Goal: Task Accomplishment & Management: Complete application form

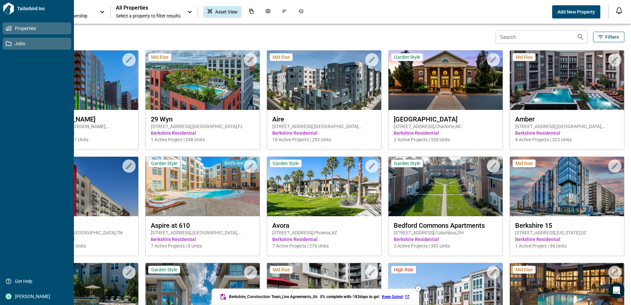
click at [13, 45] on span "Jobs" at bounding box center [38, 43] width 53 height 7
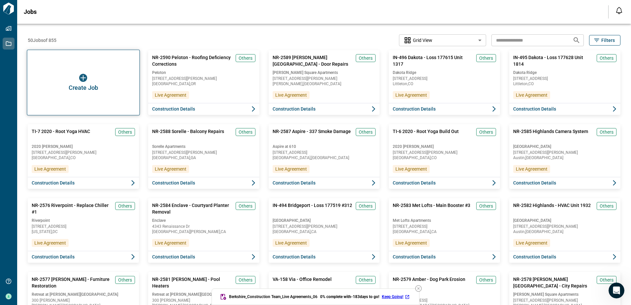
click at [101, 79] on div "Create Job" at bounding box center [83, 83] width 113 height 66
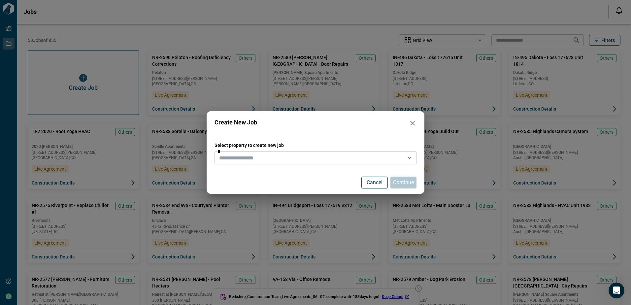
click at [267, 163] on div "*" at bounding box center [316, 157] width 202 height 13
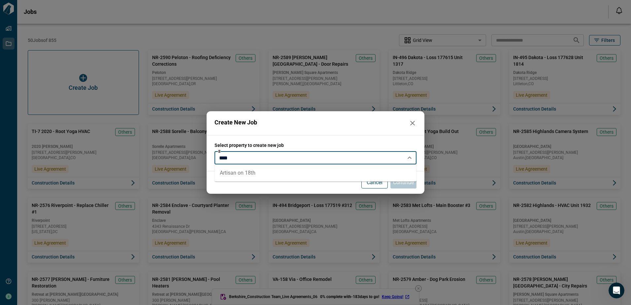
click at [255, 171] on li "Artisan on 18th" at bounding box center [316, 173] width 202 height 12
type input "**********"
click at [409, 184] on p "Continue" at bounding box center [403, 183] width 21 height 8
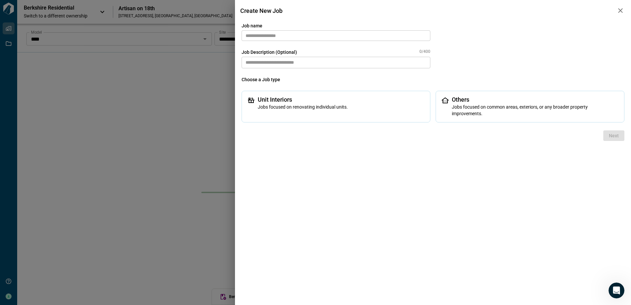
click at [306, 40] on input "text" at bounding box center [336, 35] width 189 height 11
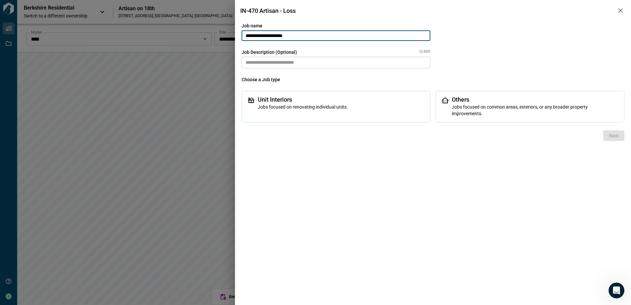
paste input "*******"
type input "**********"
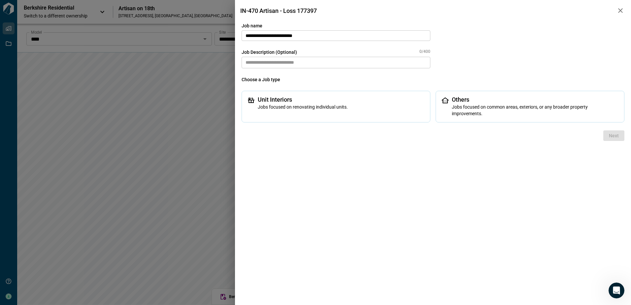
click at [313, 62] on textarea at bounding box center [336, 63] width 189 height 12
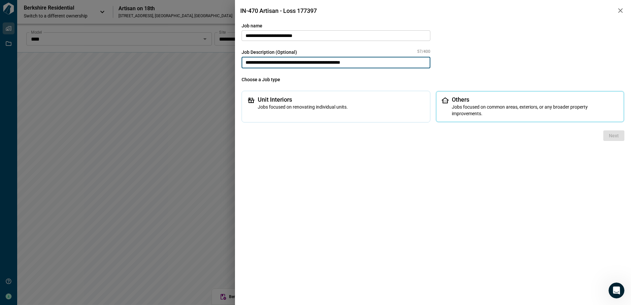
type textarea "**********"
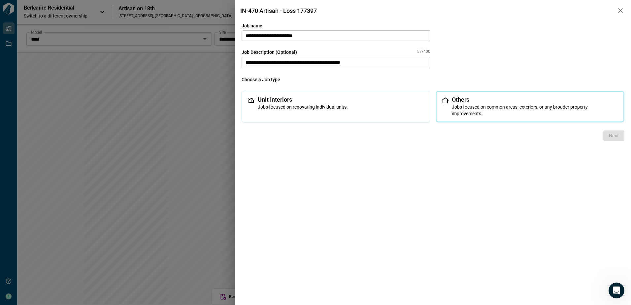
click at [530, 106] on span "Jobs focused on common areas, exteriors, or any broader property improvements." at bounding box center [535, 110] width 167 height 13
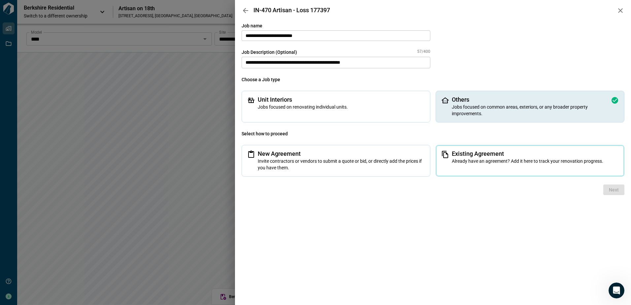
click at [493, 162] on span "Already have an agreement? Add it here to track your renovation progress." at bounding box center [535, 161] width 167 height 7
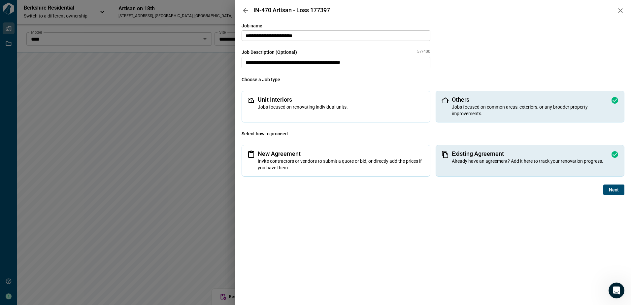
click at [612, 191] on span "Next" at bounding box center [614, 190] width 10 height 7
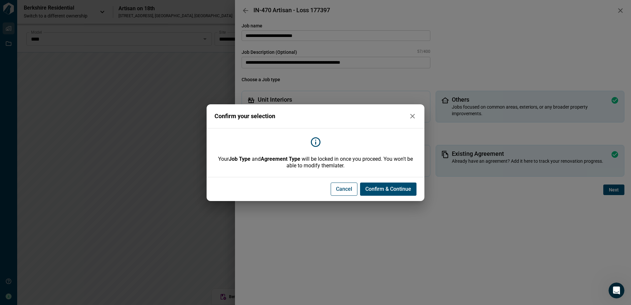
click at [376, 188] on span "Confirm & Continue" at bounding box center [389, 189] width 46 height 7
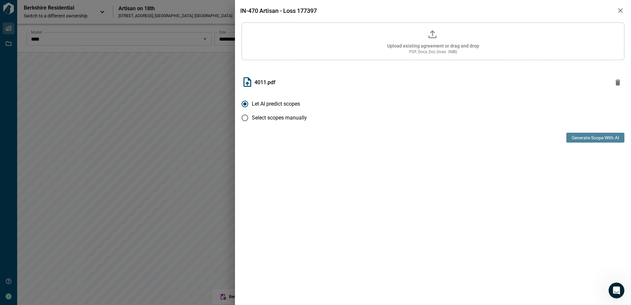
click at [591, 139] on button "Generate Scope with AI" at bounding box center [596, 138] width 58 height 10
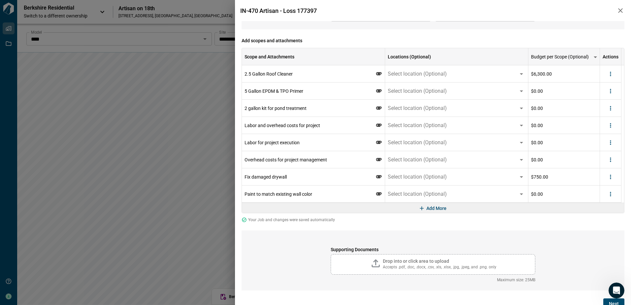
scroll to position [84, 0]
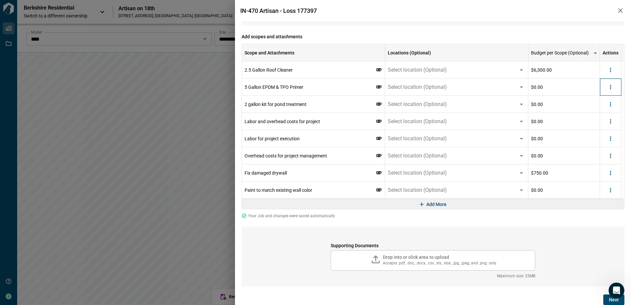
click at [616, 88] on div at bounding box center [610, 87] width 21 height 17
click at [612, 89] on icon "more" at bounding box center [611, 87] width 7 height 7
click at [594, 113] on div at bounding box center [590, 113] width 12 height 8
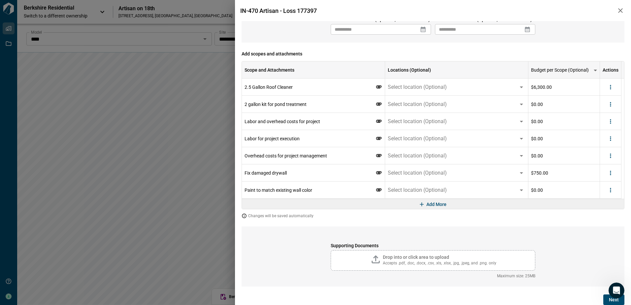
scroll to position [67, 0]
click at [610, 106] on icon "more" at bounding box center [611, 104] width 7 height 7
click at [607, 131] on li "Delete" at bounding box center [597, 130] width 37 height 12
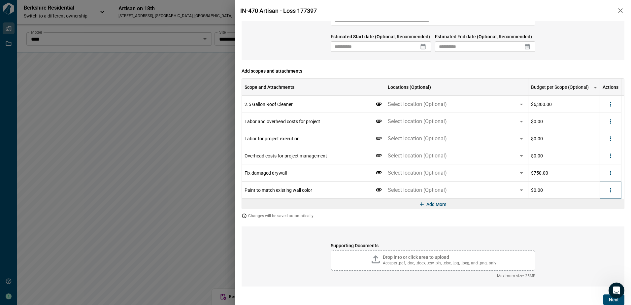
click at [612, 191] on icon "more" at bounding box center [611, 190] width 7 height 7
drag, startPoint x: 596, startPoint y: 217, endPoint x: 597, endPoint y: 210, distance: 6.3
click at [596, 217] on li "Delete" at bounding box center [597, 216] width 37 height 12
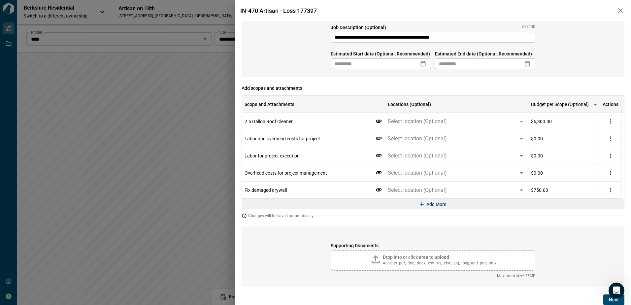
scroll to position [33, 0]
click at [613, 172] on icon "more" at bounding box center [611, 173] width 7 height 7
drag, startPoint x: 596, startPoint y: 196, endPoint x: 596, endPoint y: 191, distance: 5.3
click at [595, 196] on li "Delete" at bounding box center [597, 199] width 37 height 12
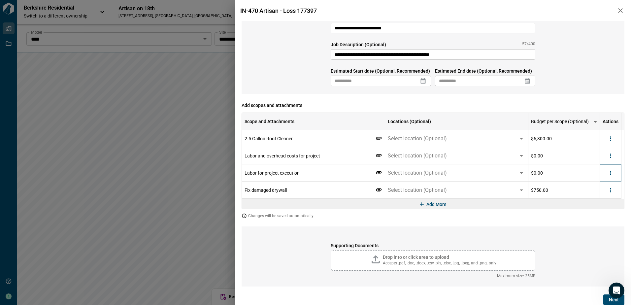
click at [609, 173] on icon "more" at bounding box center [611, 173] width 7 height 7
click at [599, 198] on li "Delete" at bounding box center [597, 199] width 37 height 12
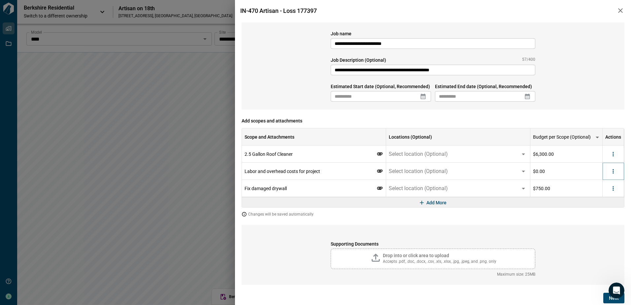
click at [613, 170] on icon "more" at bounding box center [613, 171] width 1 height 4
click at [592, 198] on icon at bounding box center [591, 197] width 8 height 8
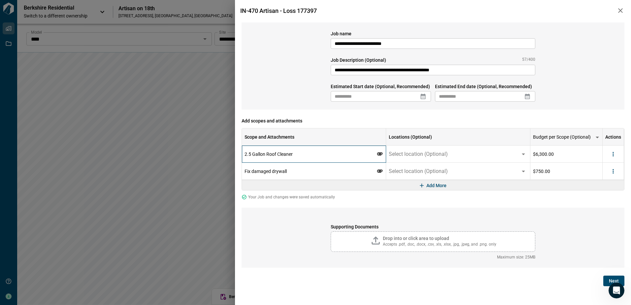
click at [340, 155] on div "2.5 Gallon Roof Cleaner" at bounding box center [311, 154] width 132 height 7
drag, startPoint x: 336, startPoint y: 154, endPoint x: 329, endPoint y: 154, distance: 7.3
click at [330, 154] on div "2.5 Gallon Roof Cleaner" at bounding box center [311, 154] width 132 height 7
click at [329, 153] on div "2.5 Gallon Roof Cleaner" at bounding box center [311, 154] width 132 height 7
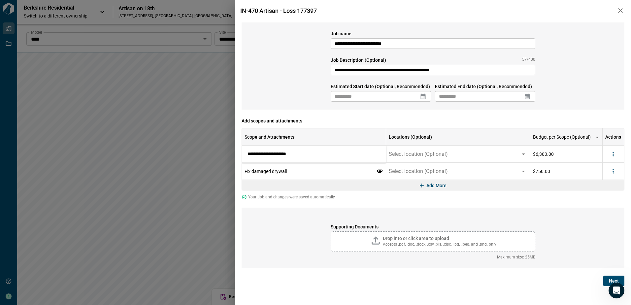
drag, startPoint x: 218, startPoint y: 152, endPoint x: 198, endPoint y: 152, distance: 19.8
click at [198, 152] on div "**********" at bounding box center [315, 152] width 631 height 305
type input "**********"
click at [351, 120] on span "Add scopes and attachments" at bounding box center [433, 121] width 383 height 7
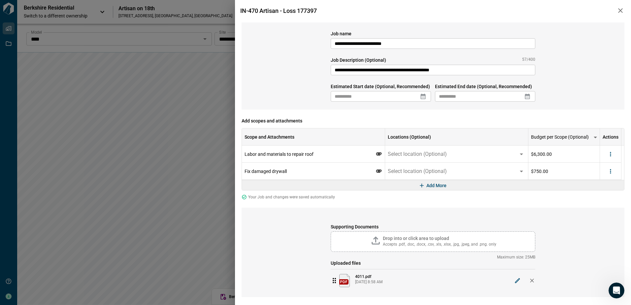
click at [422, 97] on icon at bounding box center [423, 96] width 7 height 7
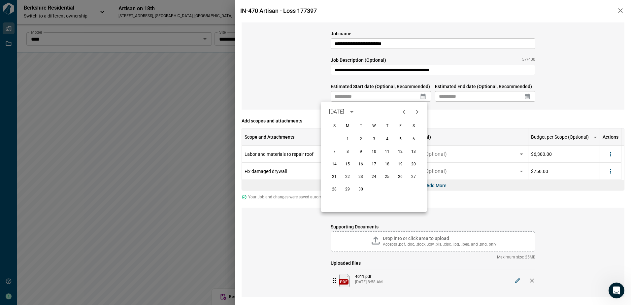
click at [405, 111] on icon "Previous month" at bounding box center [404, 112] width 2 height 4
click at [398, 138] on button "1" at bounding box center [401, 139] width 12 height 12
type input "**********"
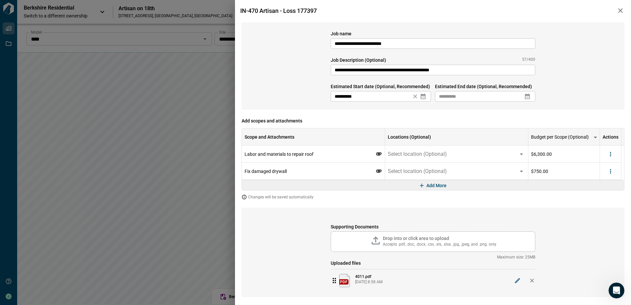
click at [529, 98] on icon at bounding box center [527, 97] width 5 height 6
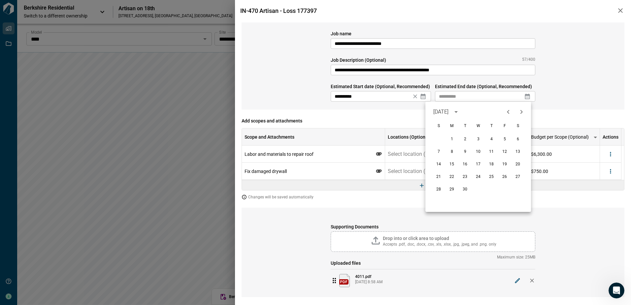
click at [508, 113] on icon "Previous month" at bounding box center [509, 112] width 8 height 8
click at [503, 192] on button "29" at bounding box center [505, 190] width 12 height 12
type input "**********"
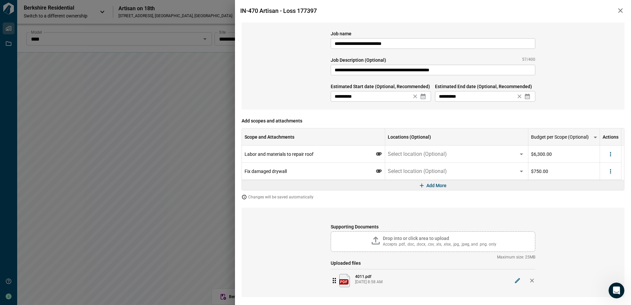
click at [573, 93] on div "**********" at bounding box center [433, 65] width 383 height 87
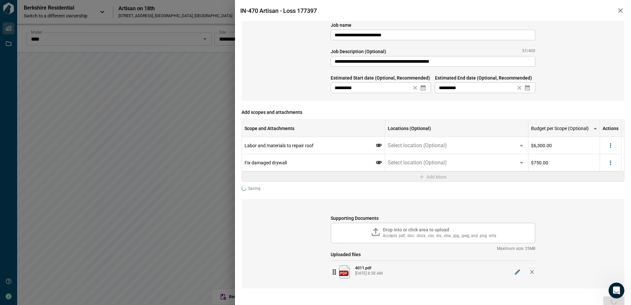
scroll to position [11, 0]
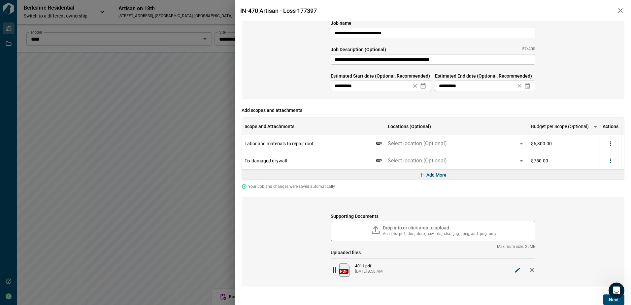
click at [605, 301] on button "Next" at bounding box center [614, 300] width 21 height 11
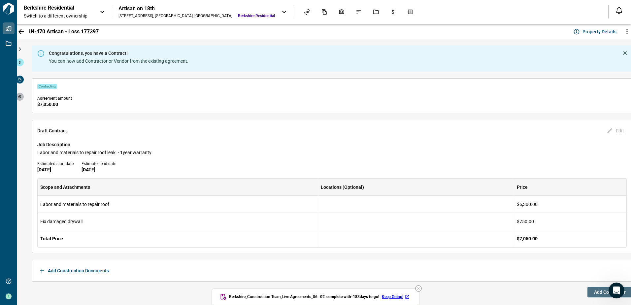
click at [592, 295] on button "Add Contractor" at bounding box center [610, 292] width 45 height 11
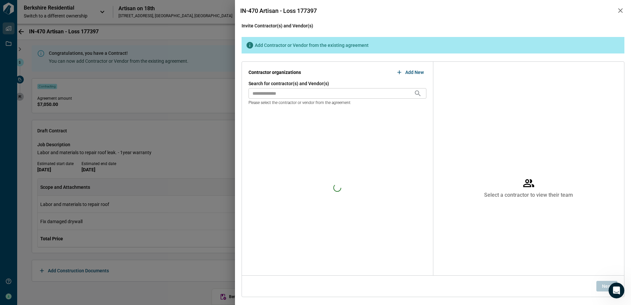
click at [323, 94] on input "text" at bounding box center [331, 93] width 165 height 11
type input "***"
click at [287, 114] on span "C&D Management Solutions" at bounding box center [282, 116] width 57 height 8
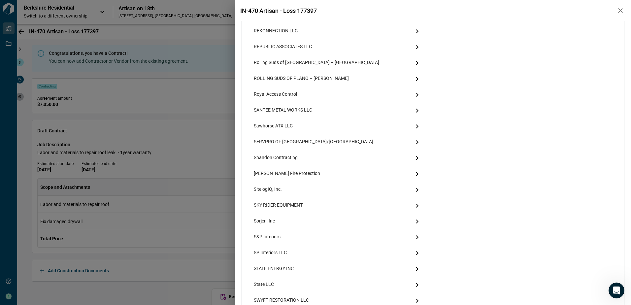
scroll to position [1251, 0]
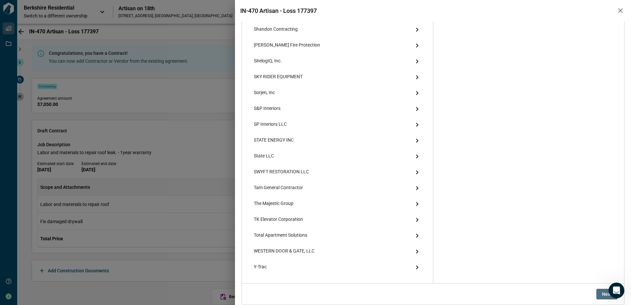
click at [597, 293] on button "Next" at bounding box center [607, 294] width 21 height 11
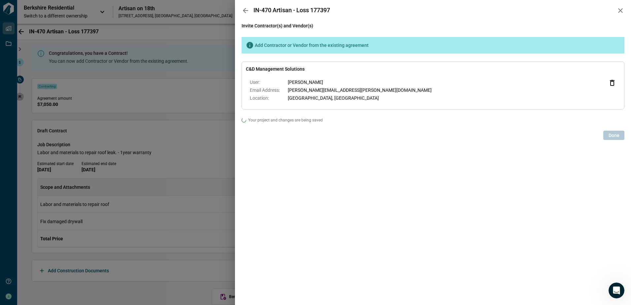
scroll to position [0, 0]
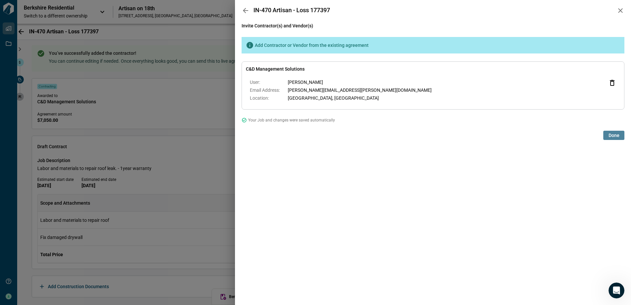
click at [617, 137] on span "Done" at bounding box center [614, 135] width 11 height 7
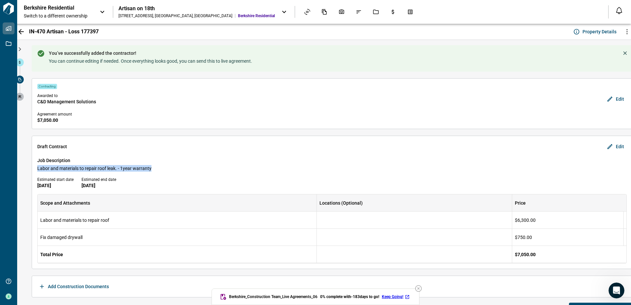
drag, startPoint x: 37, startPoint y: 168, endPoint x: 161, endPoint y: 170, distance: 123.9
click at [161, 170] on span "Labor and materials to repair roof leak. - 1year warranty" at bounding box center [332, 168] width 590 height 7
copy span "Labor and materials to repair roof leak. - 1year warranty"
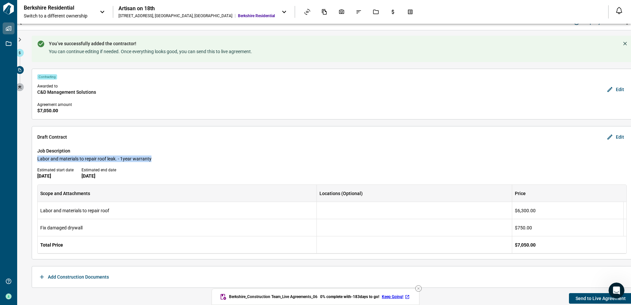
scroll to position [14, 0]
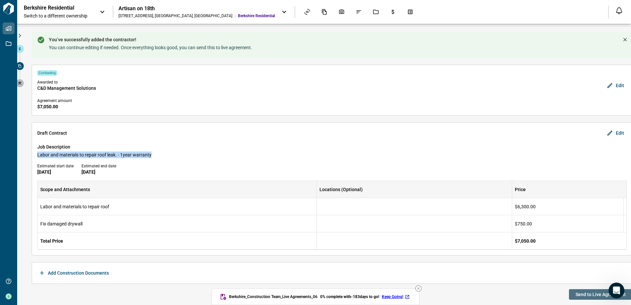
click at [581, 295] on span "Send to Live Agreement" at bounding box center [601, 294] width 50 height 7
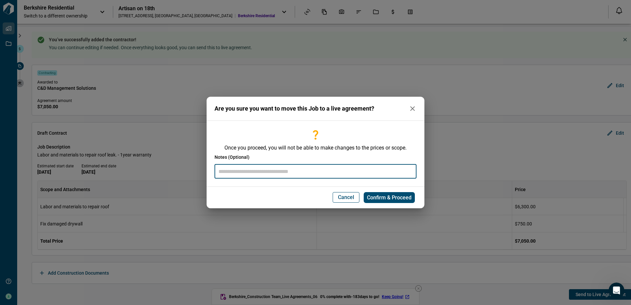
click at [303, 170] on input "text" at bounding box center [316, 171] width 202 height 14
paste input "**********"
type input "**********"
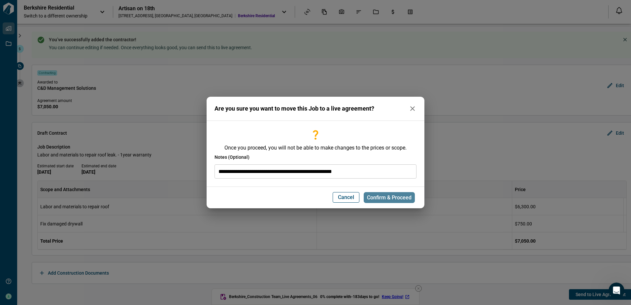
click at [405, 198] on span "Confirm & Proceed" at bounding box center [389, 198] width 45 height 7
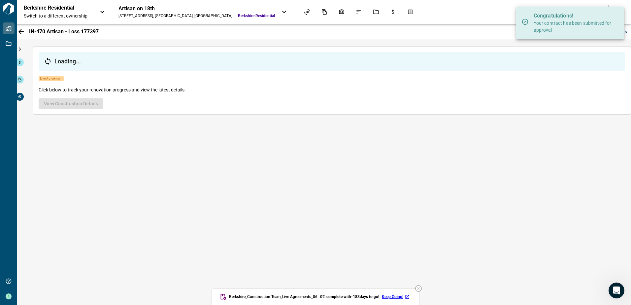
scroll to position [0, 0]
